Goal: Information Seeking & Learning: Learn about a topic

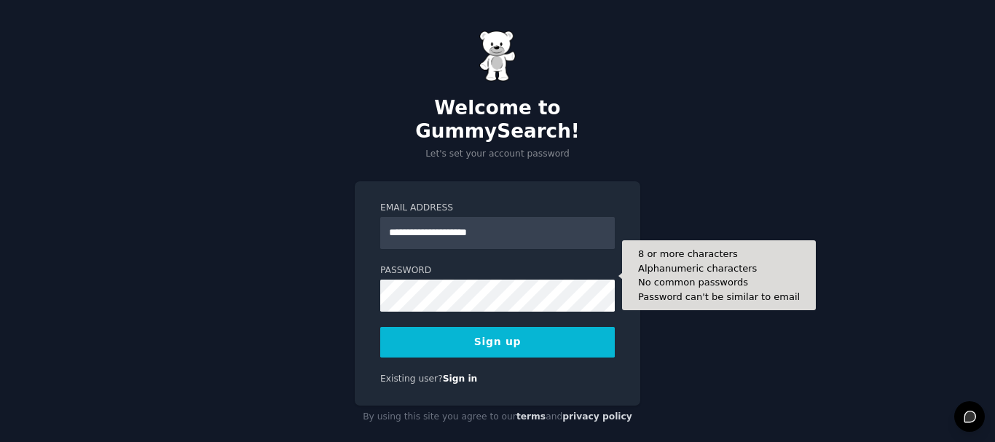
type input "**********"
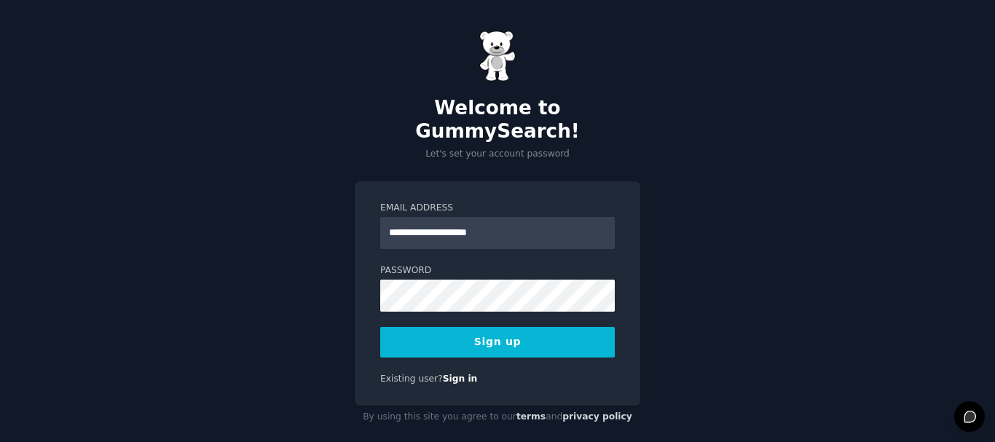
click at [476, 327] on button "Sign up" at bounding box center [497, 342] width 234 height 31
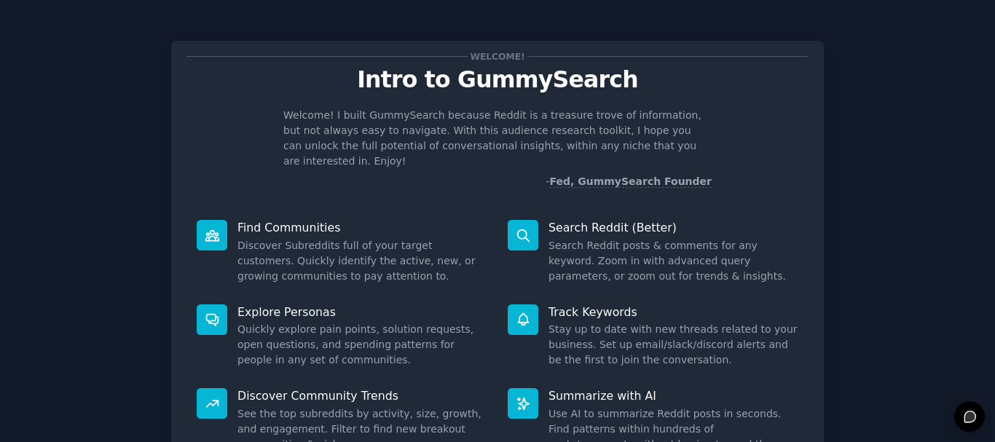
scroll to position [128, 0]
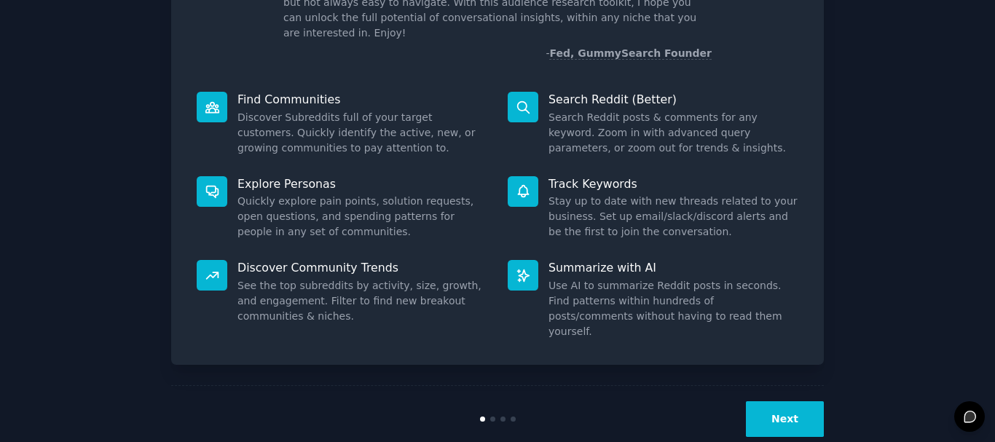
click at [787, 401] on button "Next" at bounding box center [785, 419] width 78 height 36
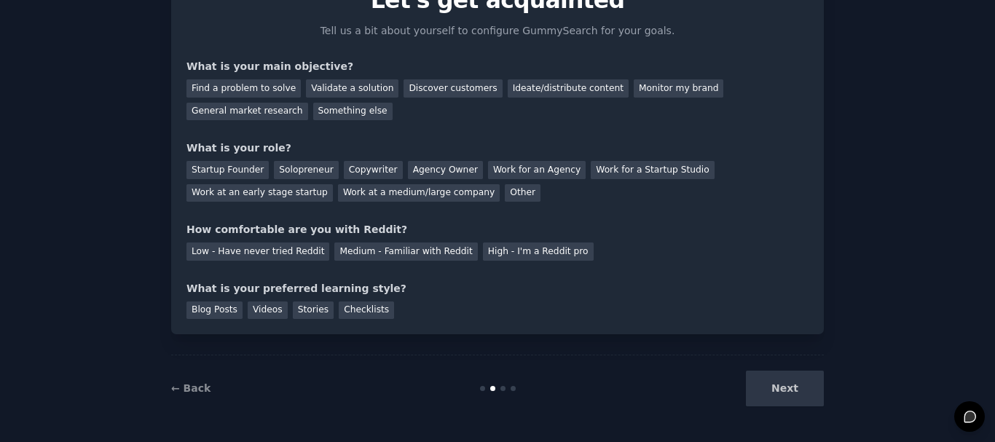
scroll to position [79, 0]
click at [784, 385] on div "Next" at bounding box center [715, 389] width 218 height 36
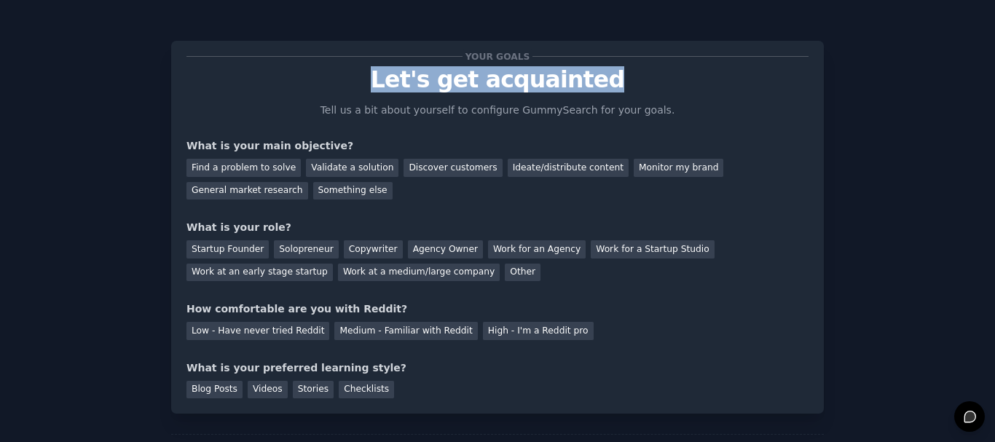
drag, startPoint x: 376, startPoint y: 79, endPoint x: 626, endPoint y: 79, distance: 249.7
click at [626, 79] on p "Let's get acquainted" at bounding box center [497, 79] width 622 height 25
click at [638, 80] on p "Let's get acquainted" at bounding box center [497, 79] width 622 height 25
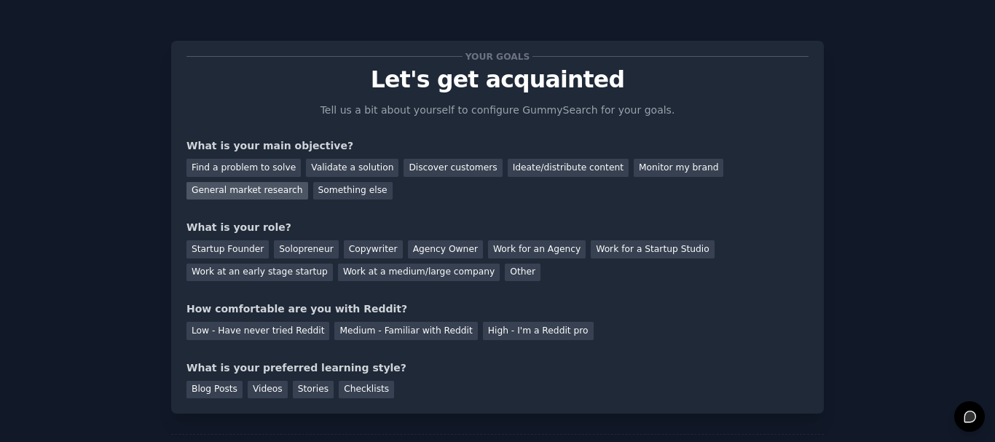
click at [308, 182] on div "General market research" at bounding box center [247, 191] width 122 height 18
click at [323, 170] on div "Validate a solution" at bounding box center [352, 168] width 92 height 18
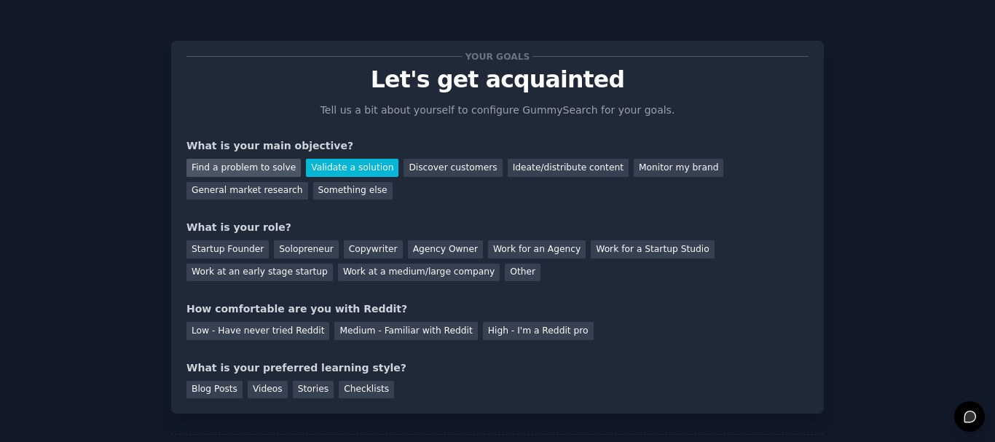
click at [245, 168] on div "Find a problem to solve" at bounding box center [243, 168] width 114 height 18
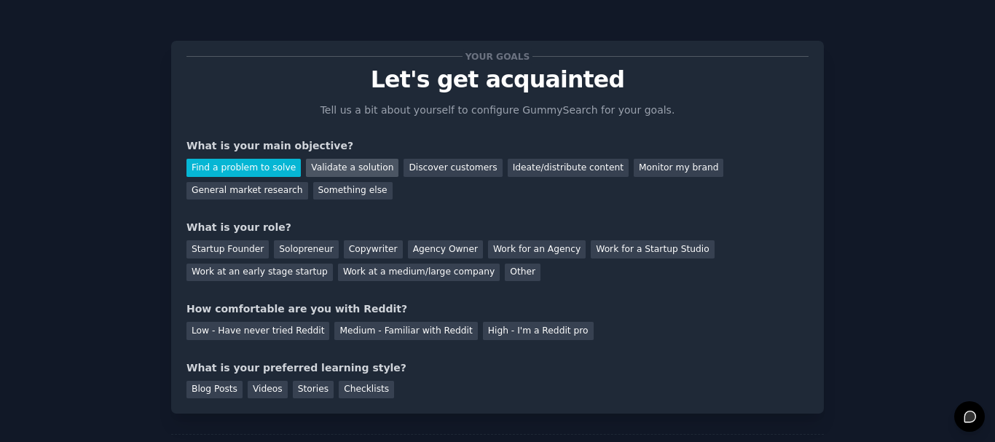
click at [322, 167] on div "Validate a solution" at bounding box center [352, 168] width 92 height 18
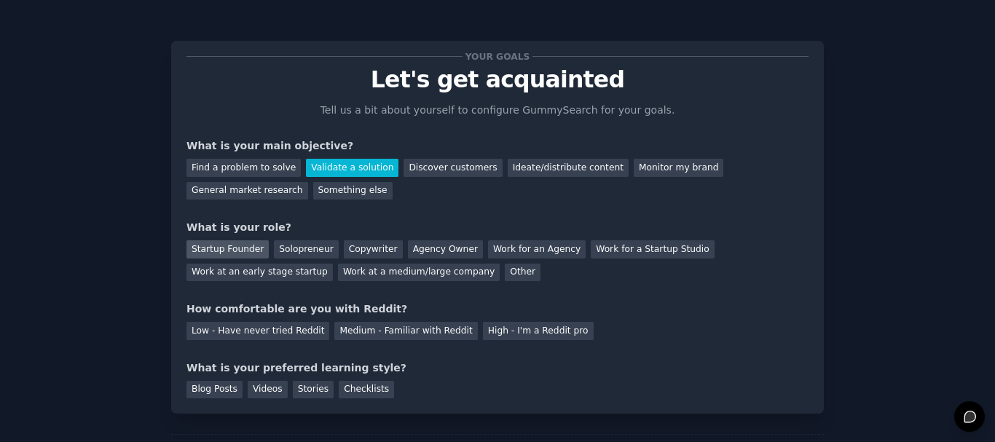
click at [229, 253] on div "Startup Founder" at bounding box center [227, 249] width 82 height 18
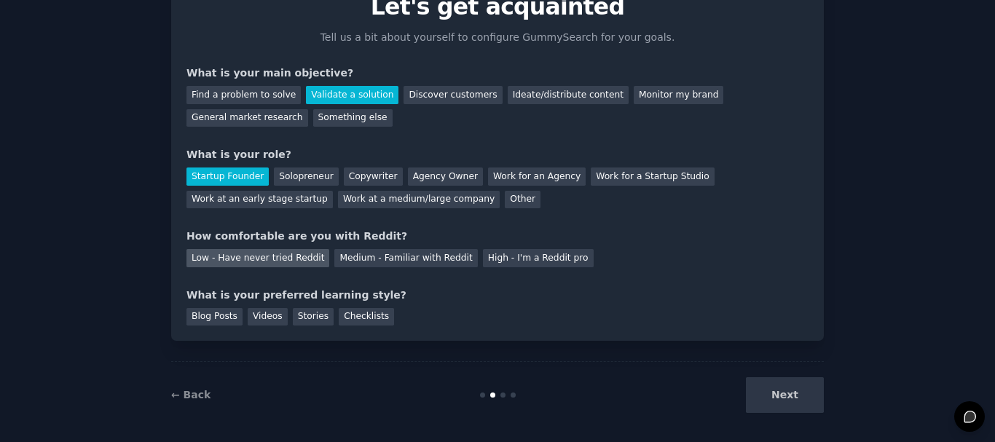
click at [225, 258] on div "Low - Have never tried Reddit" at bounding box center [257, 258] width 143 height 18
click at [248, 311] on div "Videos" at bounding box center [268, 317] width 40 height 18
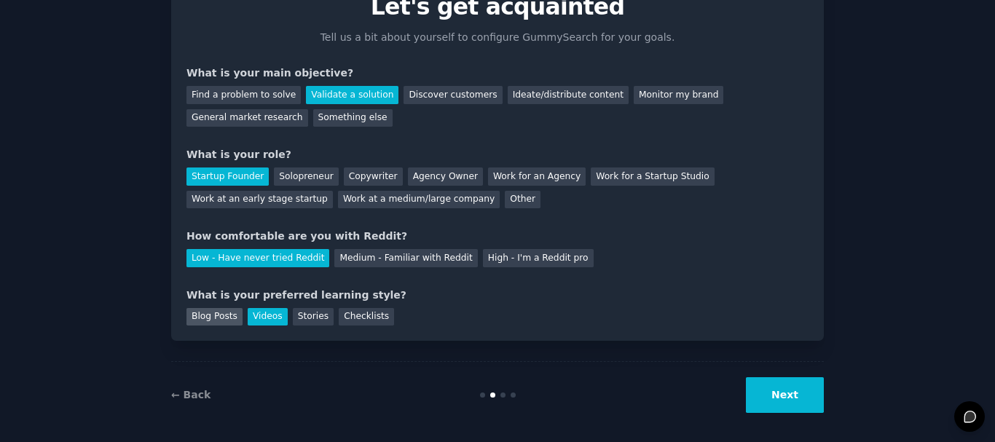
click at [193, 315] on div "Blog Posts" at bounding box center [214, 317] width 56 height 18
click at [248, 319] on div "Videos" at bounding box center [268, 317] width 40 height 18
click at [339, 317] on div "Checklists" at bounding box center [366, 317] width 55 height 18
click at [304, 318] on div "Stories" at bounding box center [313, 317] width 41 height 18
click at [355, 325] on div "Your goals Let's get acquainted Tell us a bit about yourself to configure Gummy…" at bounding box center [497, 154] width 652 height 373
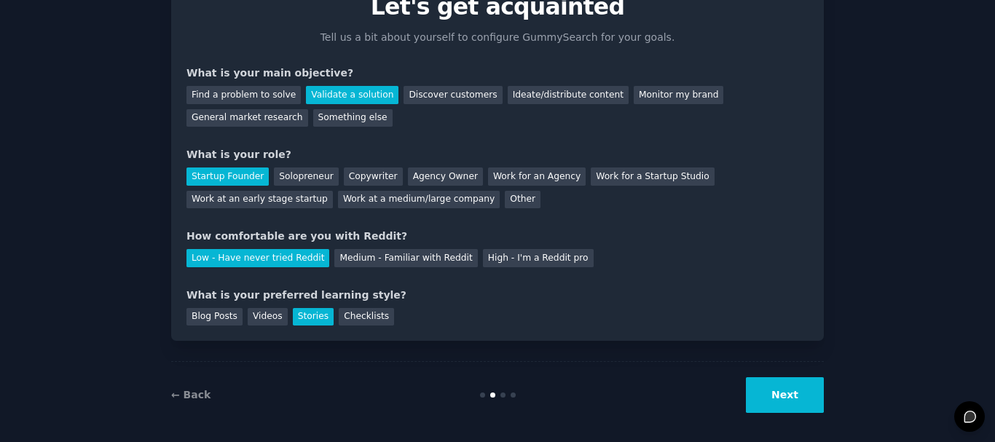
drag, startPoint x: 361, startPoint y: 315, endPoint x: 430, endPoint y: 336, distance: 72.1
click at [363, 317] on div "Checklists" at bounding box center [366, 317] width 55 height 18
click at [781, 391] on button "Next" at bounding box center [785, 395] width 78 height 36
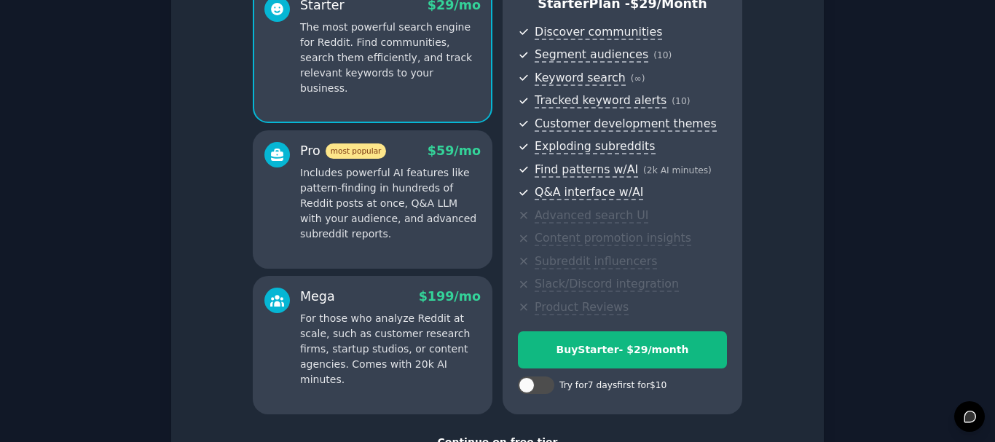
scroll to position [256, 0]
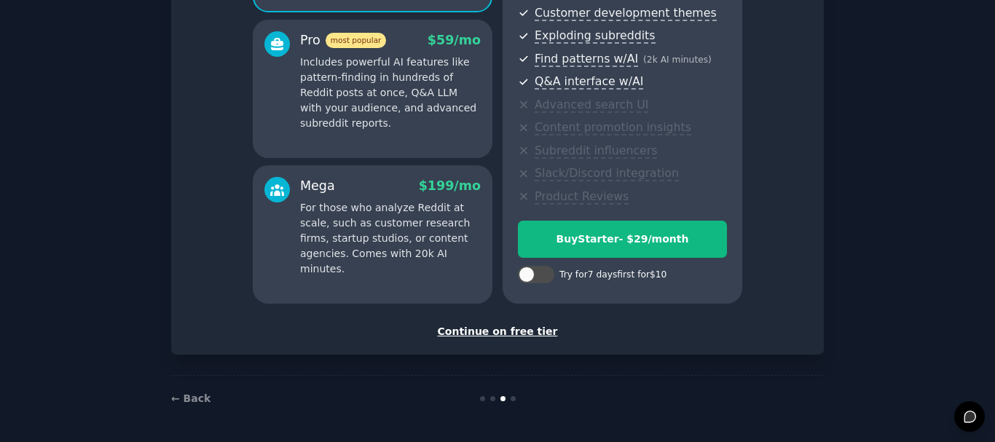
click at [507, 330] on div "Continue on free tier" at bounding box center [497, 331] width 622 height 15
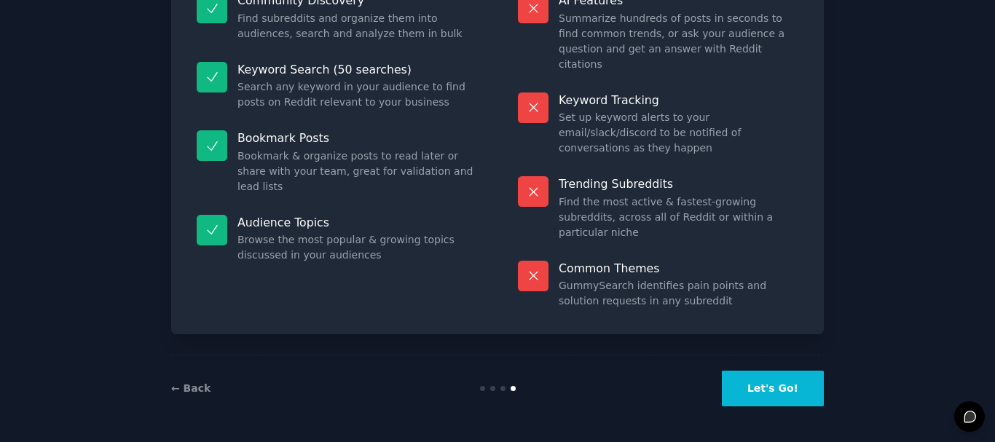
scroll to position [125, 0]
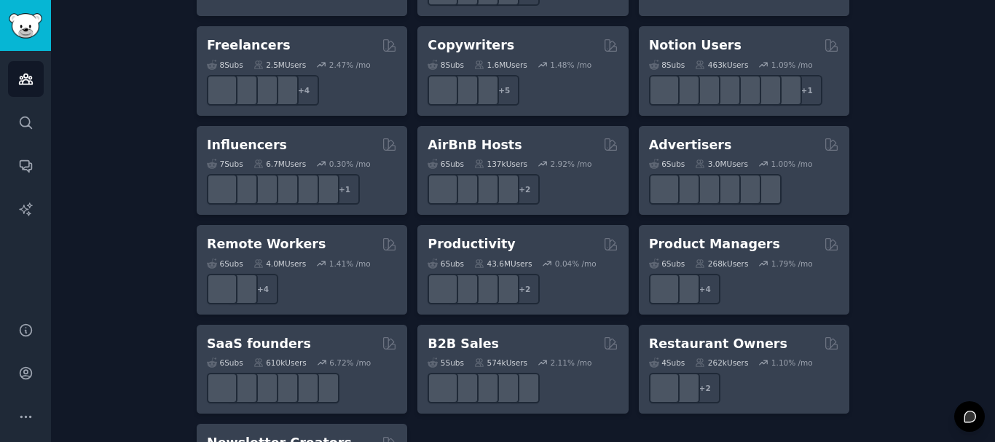
scroll to position [1238, 0]
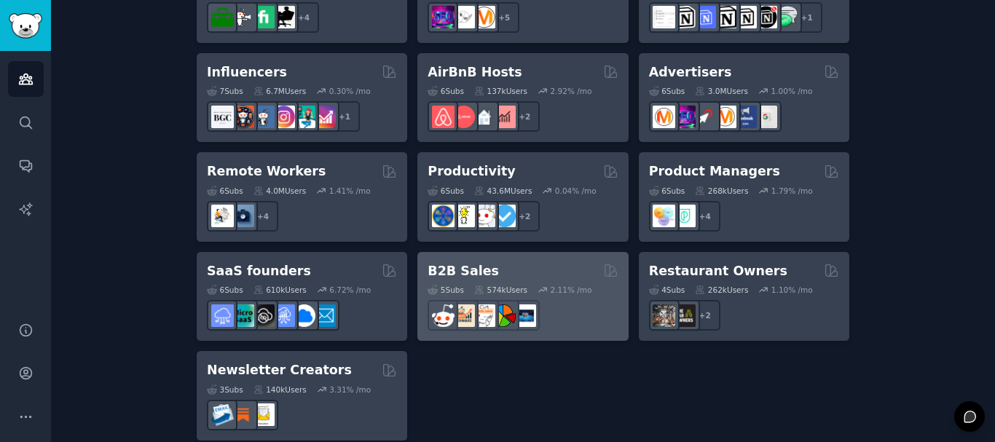
click at [447, 262] on h2 "B2B Sales" at bounding box center [462, 271] width 71 height 18
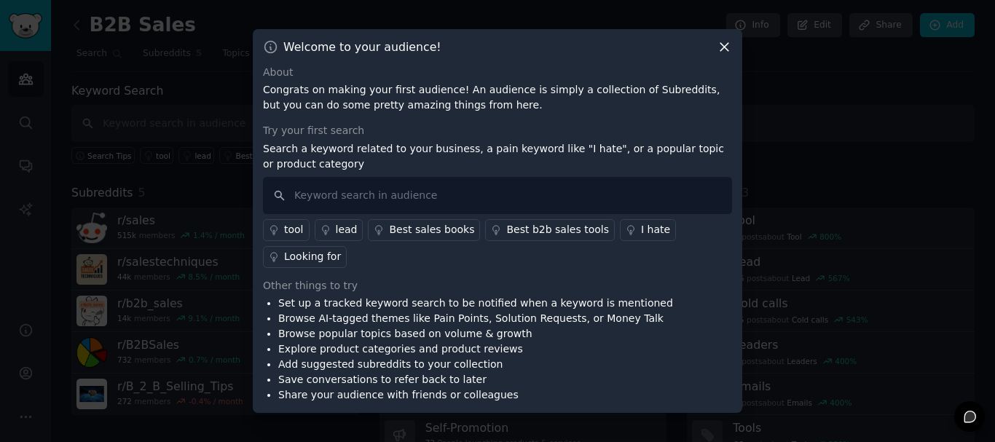
click at [720, 55] on icon at bounding box center [723, 46] width 15 height 15
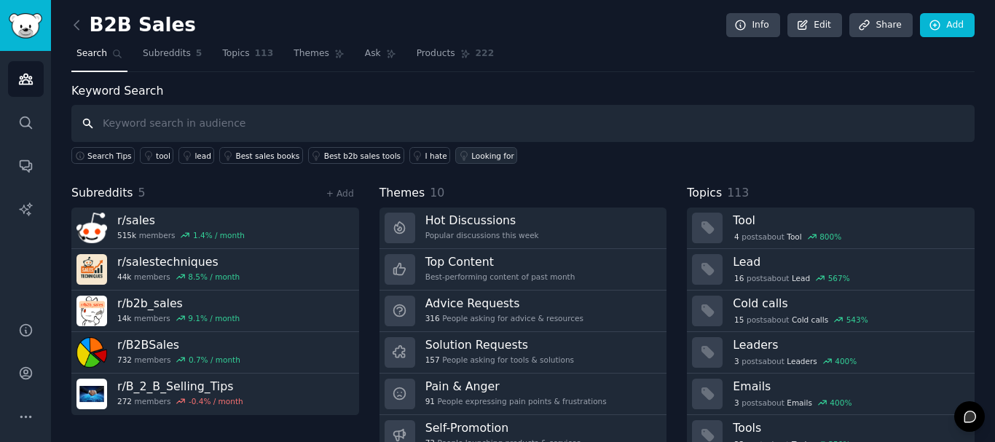
scroll to position [60, 0]
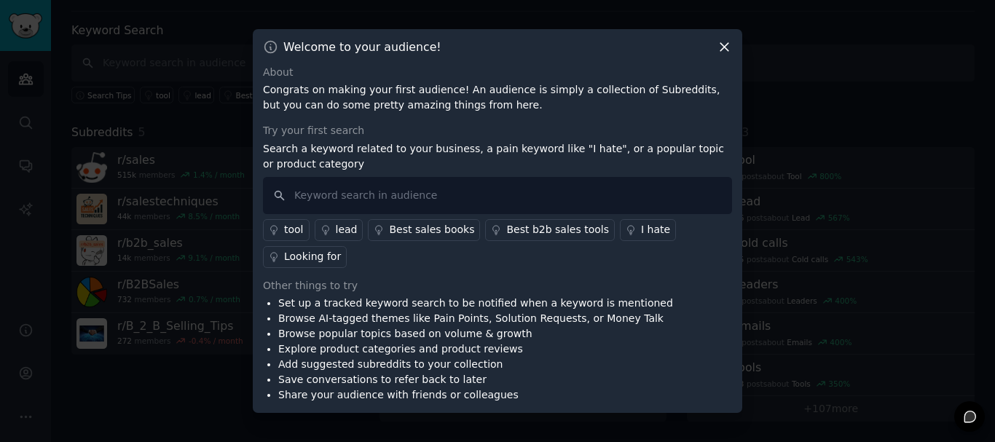
click at [724, 51] on icon at bounding box center [724, 47] width 8 height 8
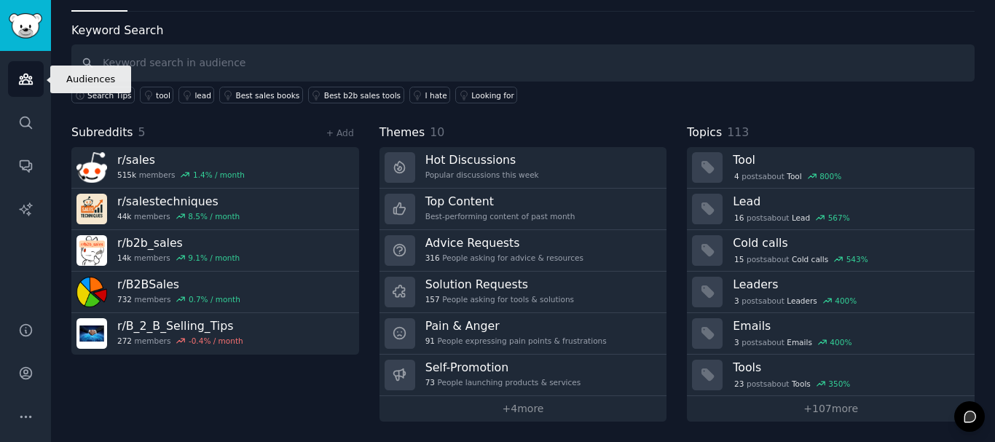
click at [24, 69] on link "Audiences" at bounding box center [26, 79] width 36 height 36
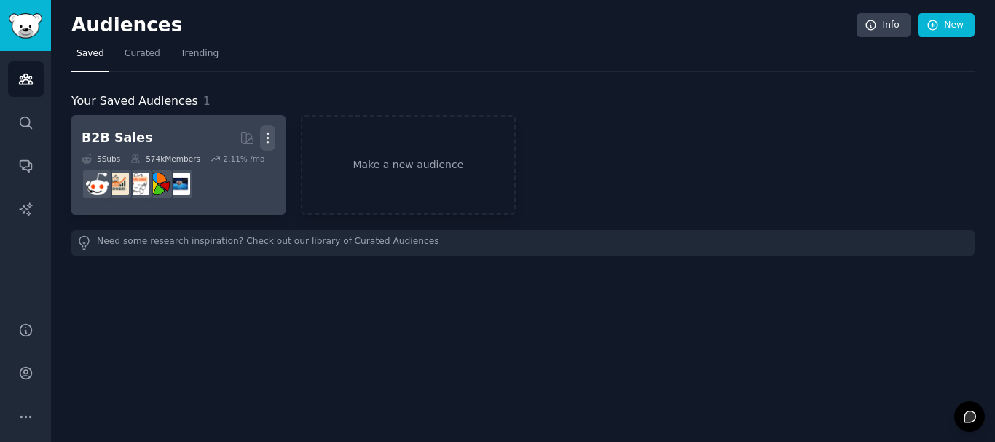
click at [268, 138] on icon "button" at bounding box center [267, 138] width 1 height 10
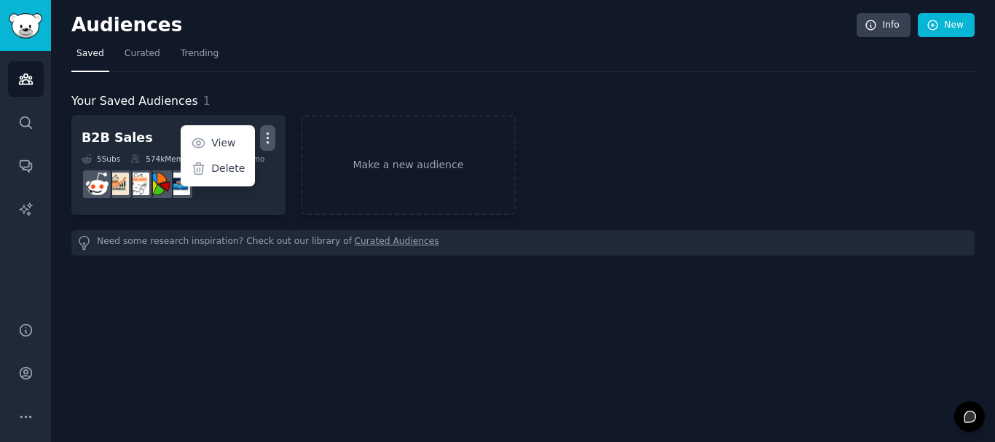
drag, startPoint x: 216, startPoint y: 170, endPoint x: 547, endPoint y: 57, distance: 350.0
click at [216, 170] on p "Delete" at bounding box center [227, 168] width 33 height 15
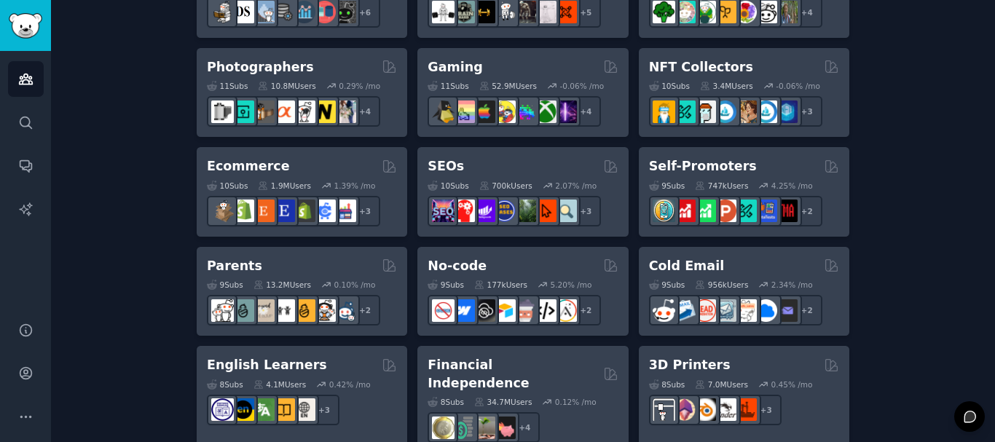
scroll to position [801, 0]
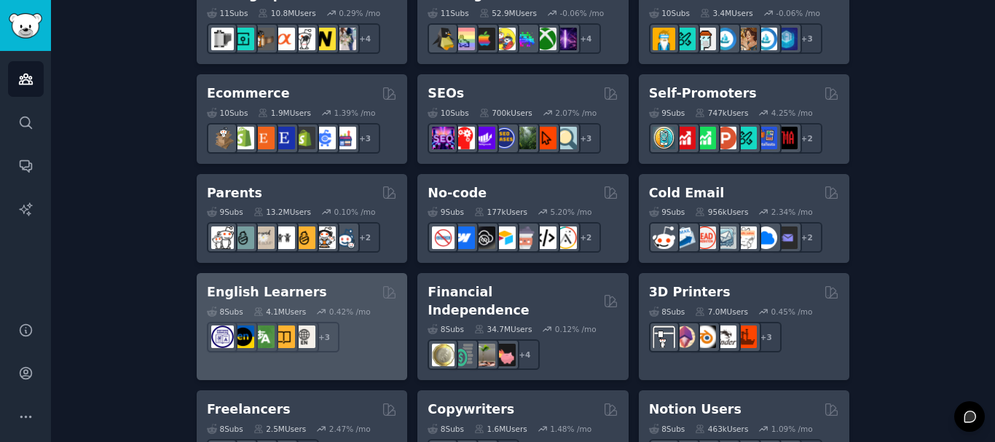
click at [229, 288] on h2 "English Learners" at bounding box center [267, 292] width 120 height 18
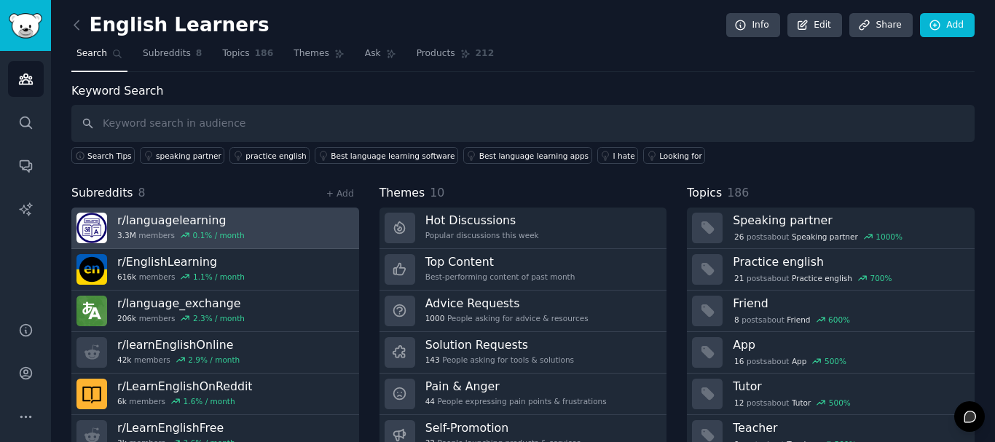
click at [177, 216] on h3 "r/ languagelearning" at bounding box center [180, 220] width 127 height 15
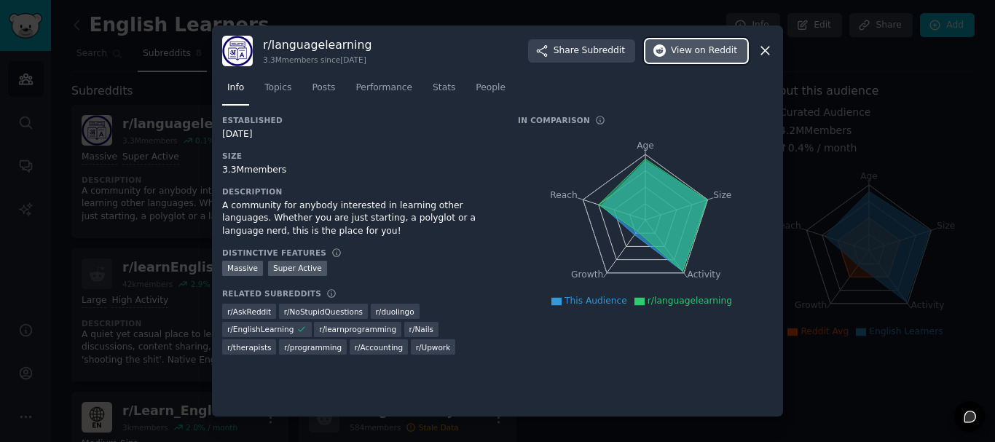
click at [703, 57] on span "on Reddit" at bounding box center [716, 50] width 42 height 13
click at [766, 57] on icon at bounding box center [764, 50] width 15 height 15
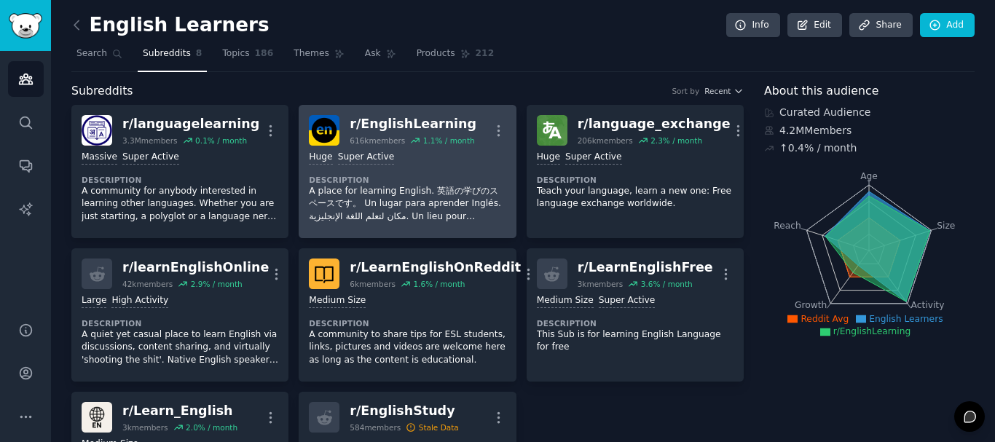
click at [390, 151] on div ">= 95th percentile for submissions / day Huge Super Active" at bounding box center [407, 158] width 197 height 14
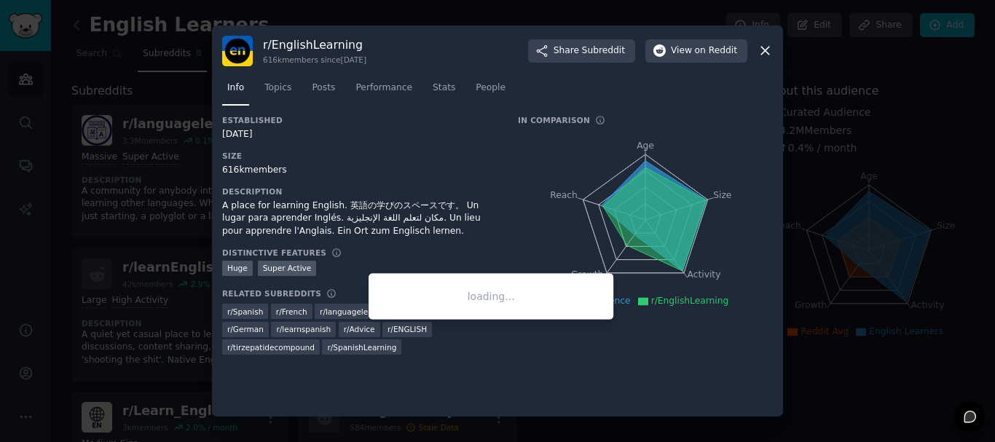
click at [394, 334] on span "r/ ENGLISH" at bounding box center [406, 329] width 39 height 10
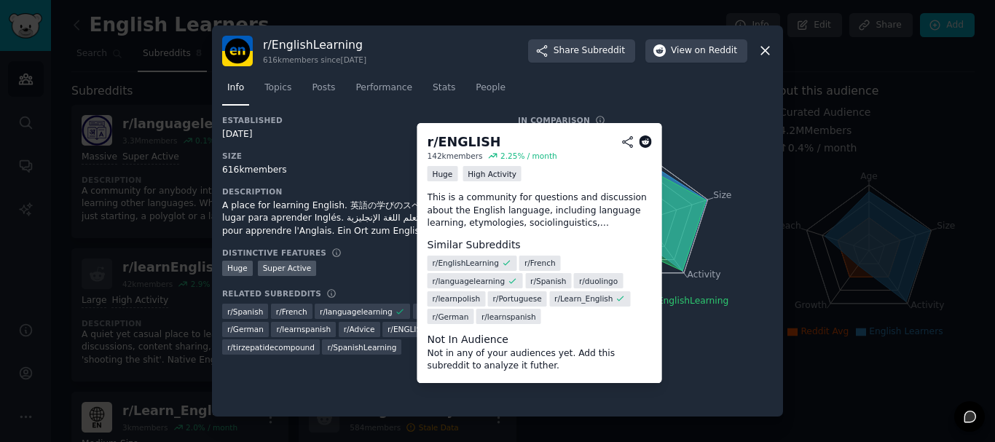
click at [398, 329] on span "r/ ENGLISH" at bounding box center [406, 329] width 39 height 10
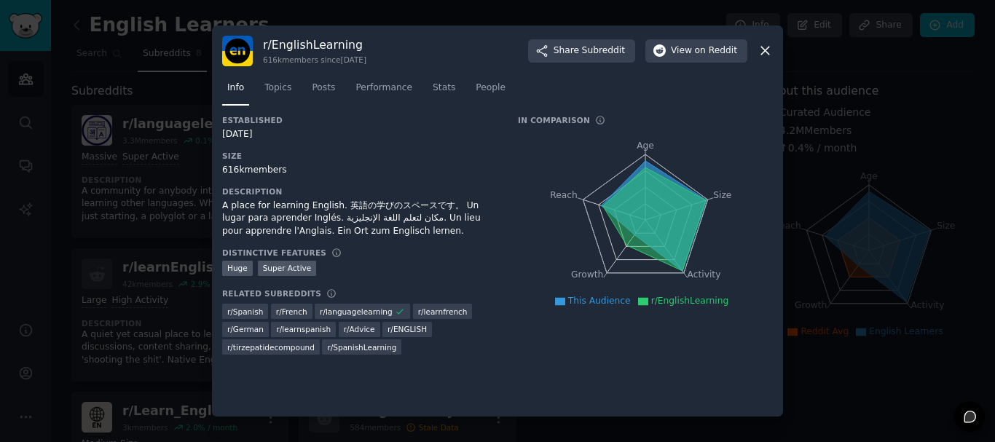
click at [414, 363] on div "Established [DATE] Size 616k members Description A place for learning English. …" at bounding box center [359, 240] width 275 height 250
click at [763, 49] on icon at bounding box center [765, 51] width 8 height 8
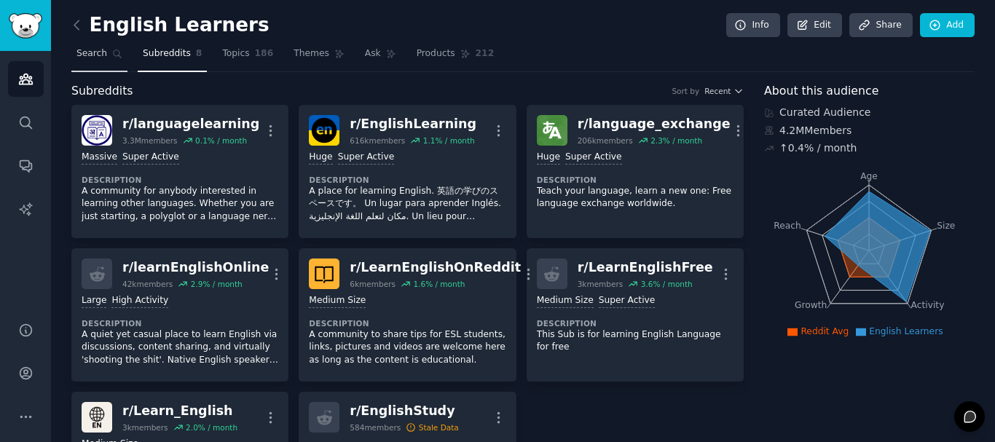
click at [82, 48] on span "Search" at bounding box center [91, 53] width 31 height 13
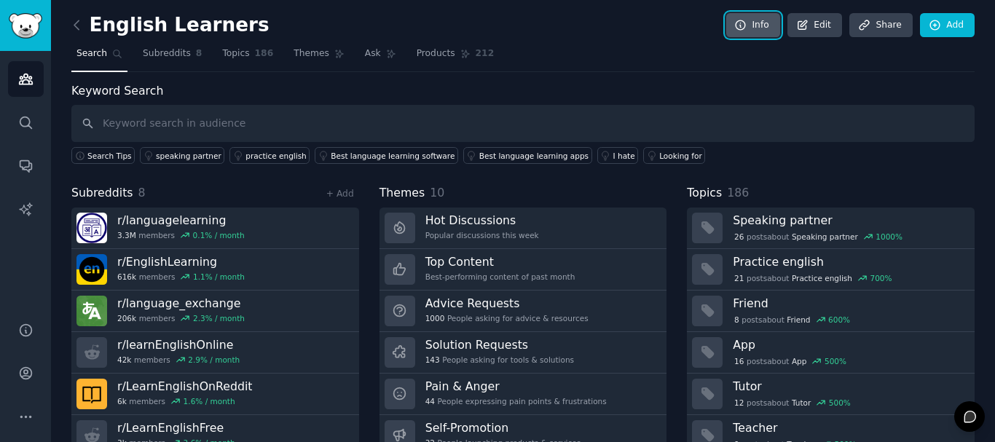
click at [765, 28] on link "Info" at bounding box center [753, 25] width 54 height 25
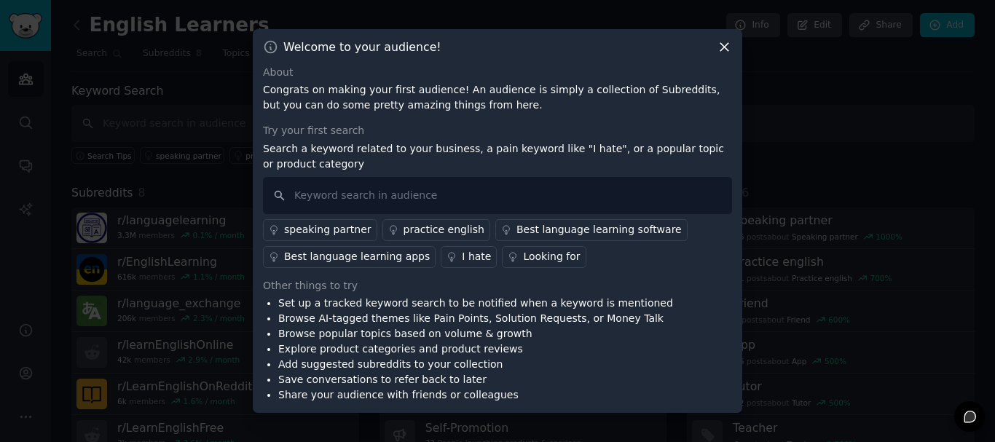
click at [307, 236] on div "speaking partner" at bounding box center [327, 229] width 87 height 15
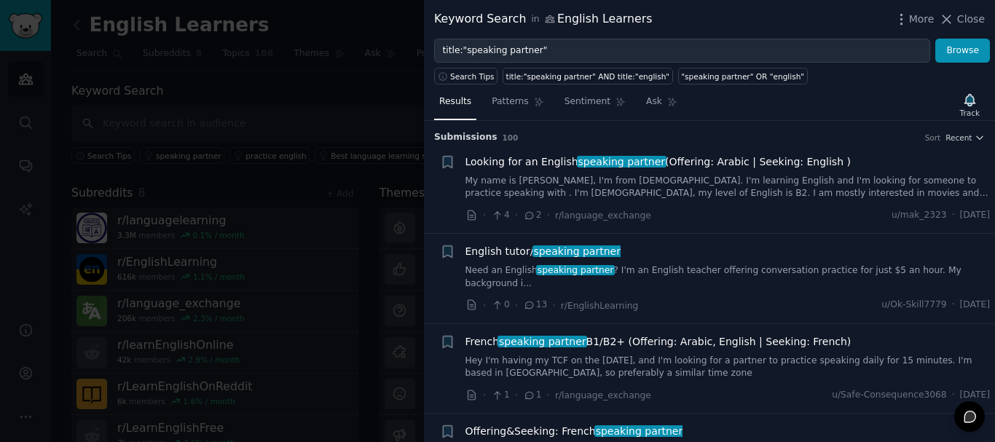
click at [597, 167] on span "speaking partner" at bounding box center [622, 162] width 90 height 12
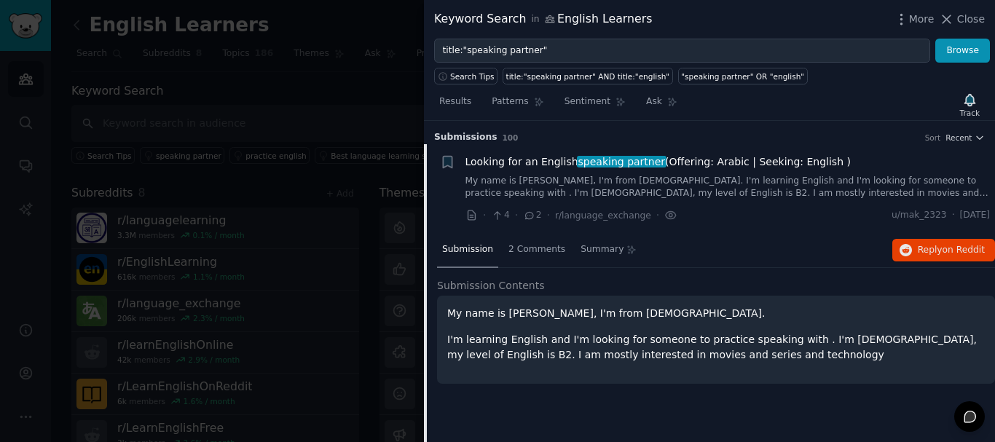
scroll to position [23, 0]
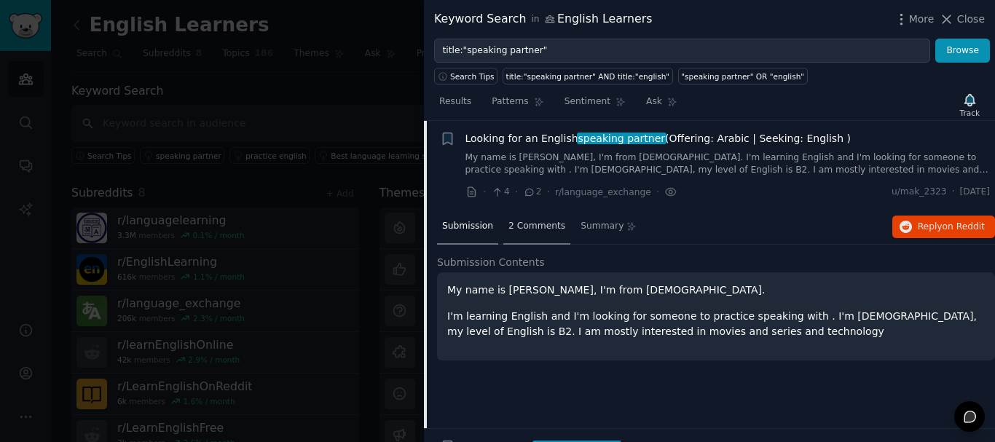
click at [516, 223] on span "2 Comments" at bounding box center [536, 226] width 57 height 13
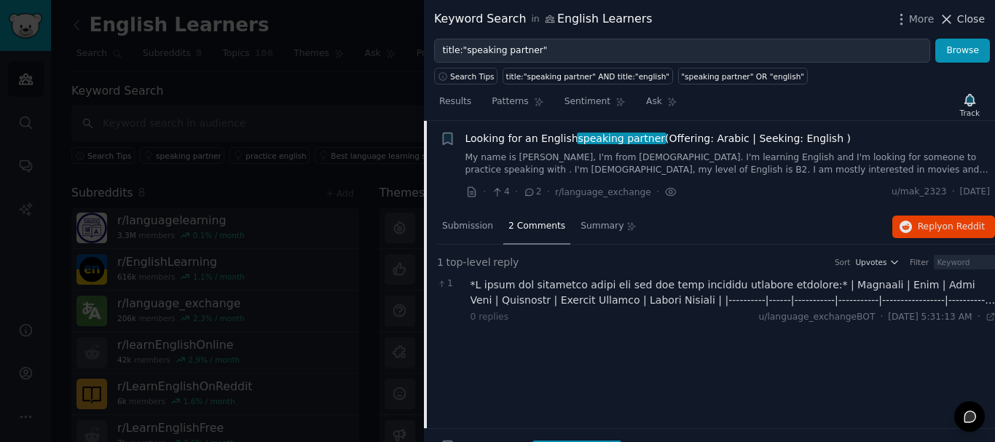
click at [948, 17] on icon at bounding box center [947, 19] width 8 height 8
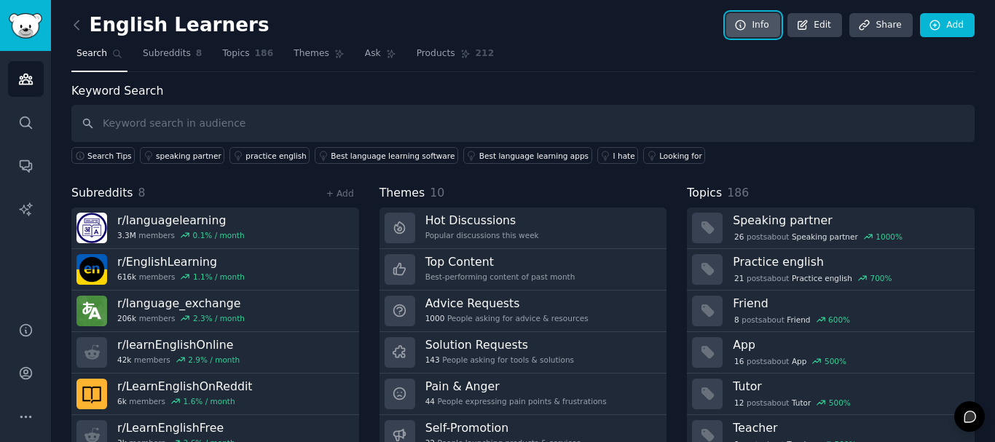
click at [759, 28] on link "Info" at bounding box center [753, 25] width 54 height 25
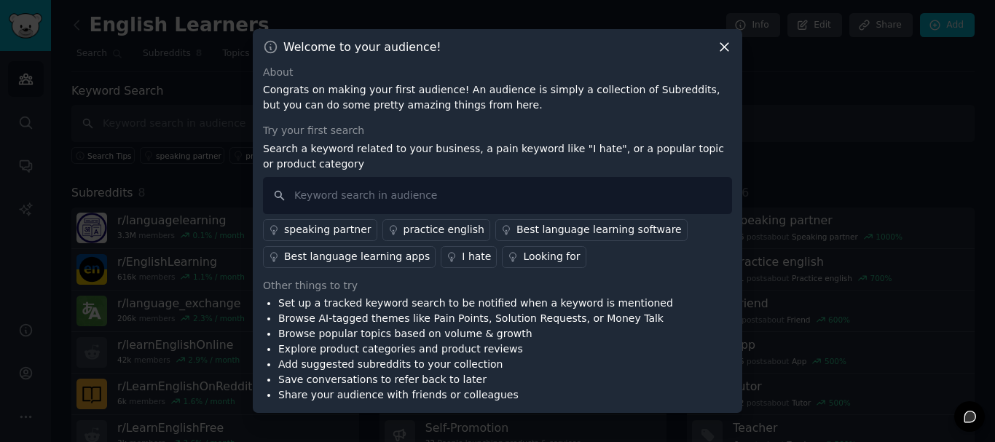
click at [305, 233] on div "speaking partner" at bounding box center [327, 229] width 87 height 15
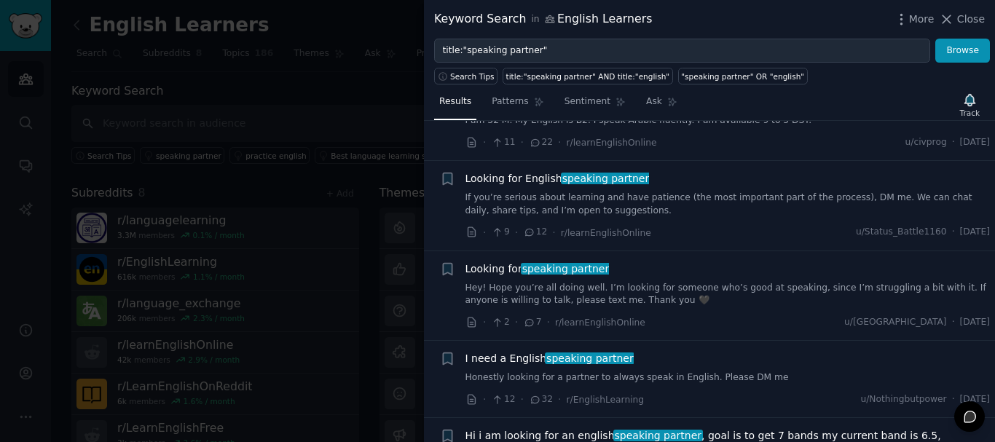
scroll to position [728, 0]
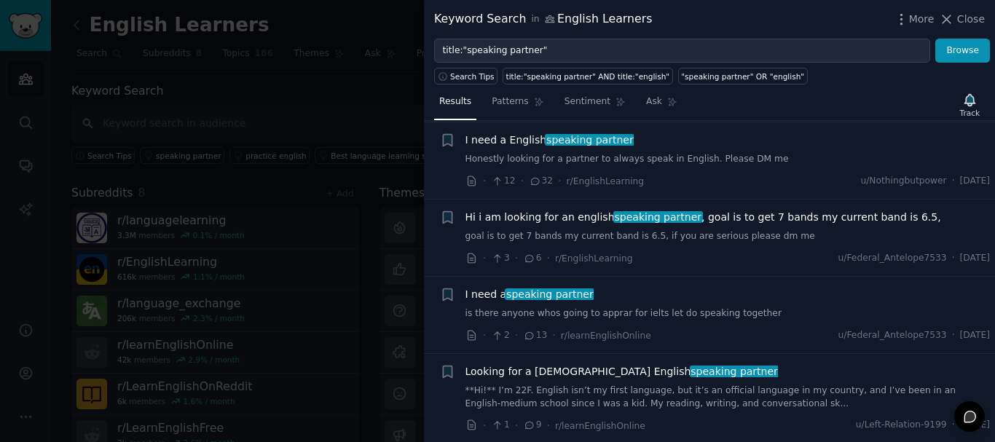
drag, startPoint x: 261, startPoint y: 89, endPoint x: 282, endPoint y: 89, distance: 21.8
click at [260, 89] on div at bounding box center [497, 221] width 995 height 442
